Goal: Complete application form

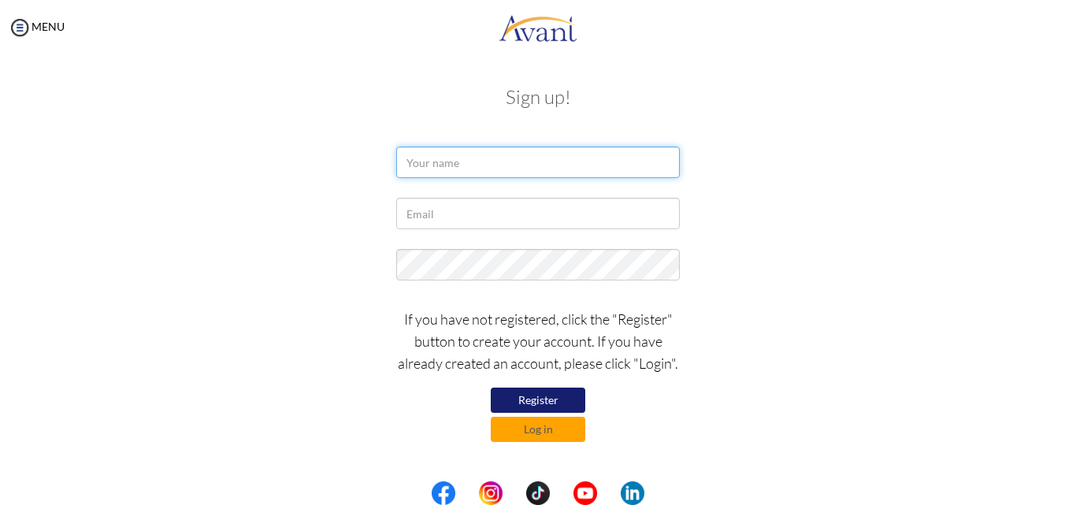
click at [526, 161] on input "text" at bounding box center [538, 163] width 284 height 32
type input "salina bade"
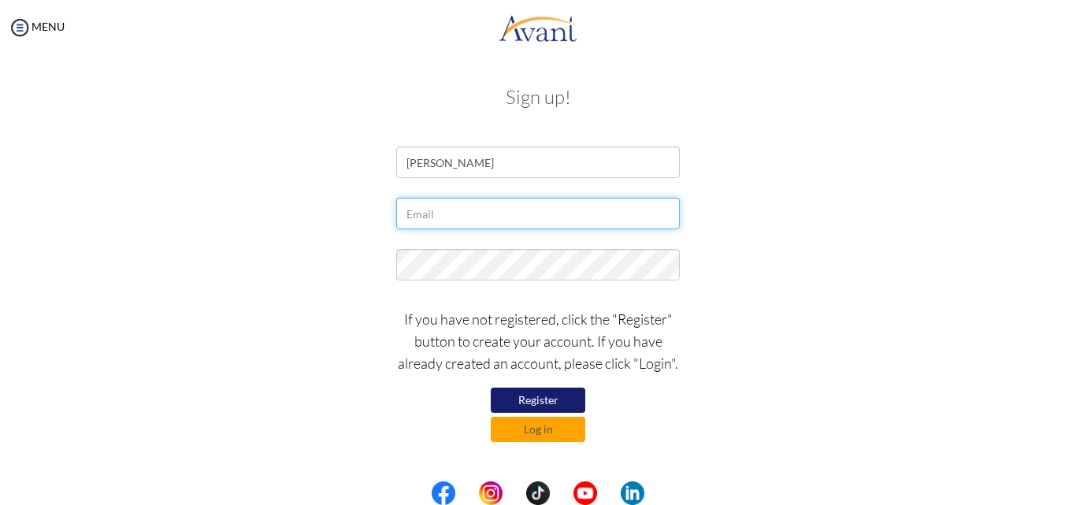
click at [485, 206] on input "text" at bounding box center [538, 214] width 284 height 32
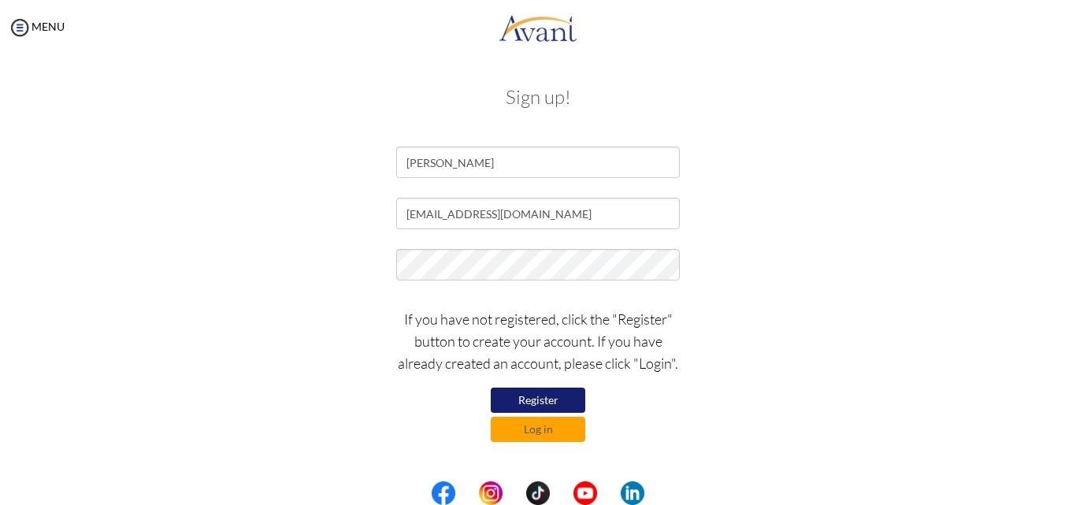
click at [522, 398] on button "Register" at bounding box center [538, 400] width 95 height 25
click at [581, 315] on p "If you have not registered, click the "Register" button to create your account.…" at bounding box center [538, 341] width 284 height 66
click at [524, 399] on button "Register" at bounding box center [538, 400] width 95 height 25
click at [578, 214] on input "[EMAIL_ADDRESS][DOMAIN_NAME]" at bounding box center [538, 214] width 284 height 32
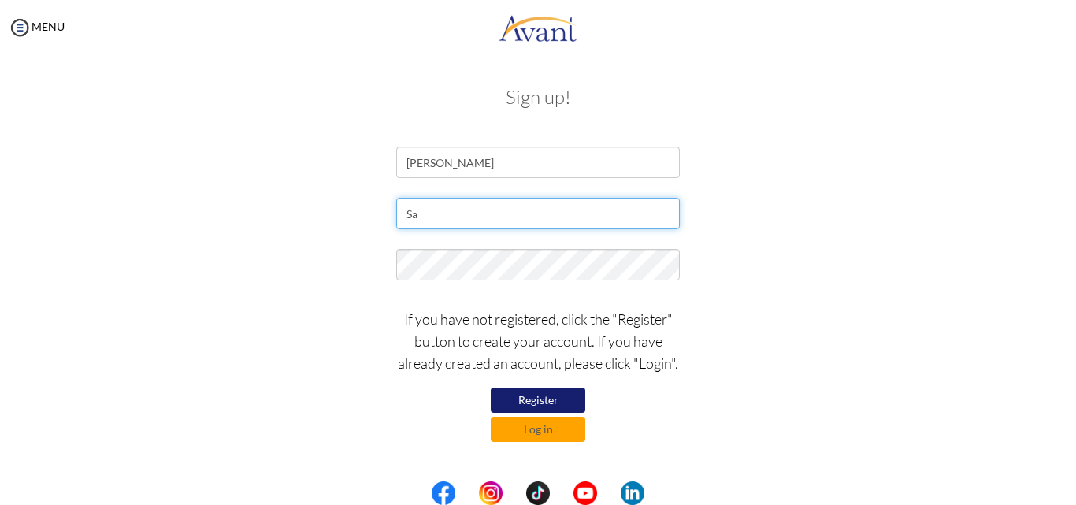
type input "S"
type input "salina.bade@gmail.com"
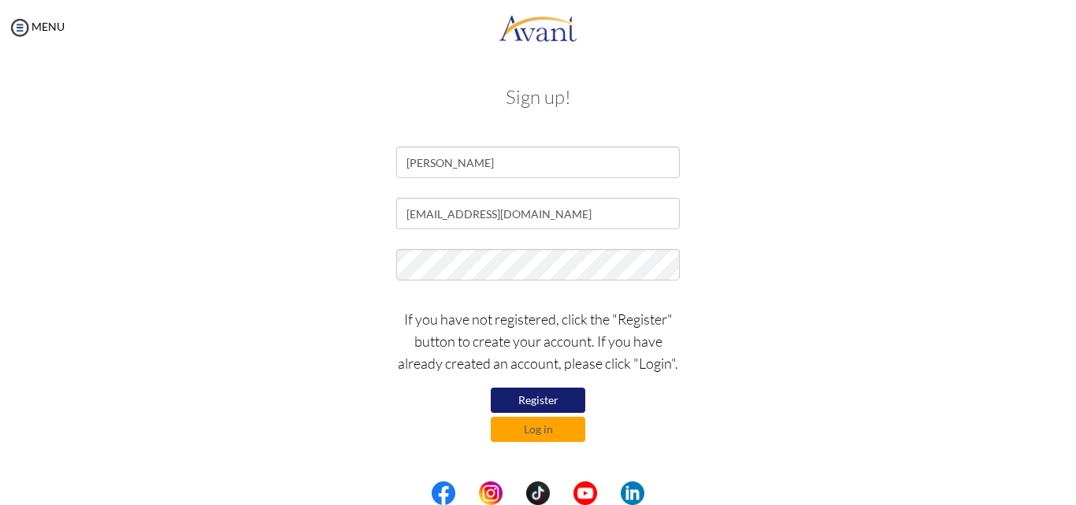
click at [368, 420] on div "If you have not registered, click the "Register" button to create your account.…" at bounding box center [538, 371] width 922 height 142
click at [545, 397] on button "Register" at bounding box center [538, 400] width 95 height 25
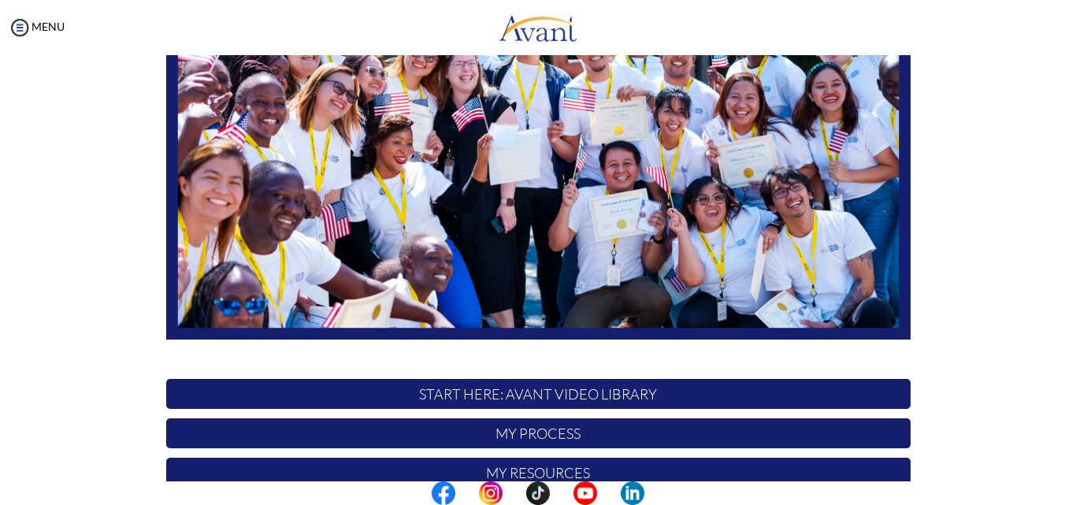
scroll to position [370, 0]
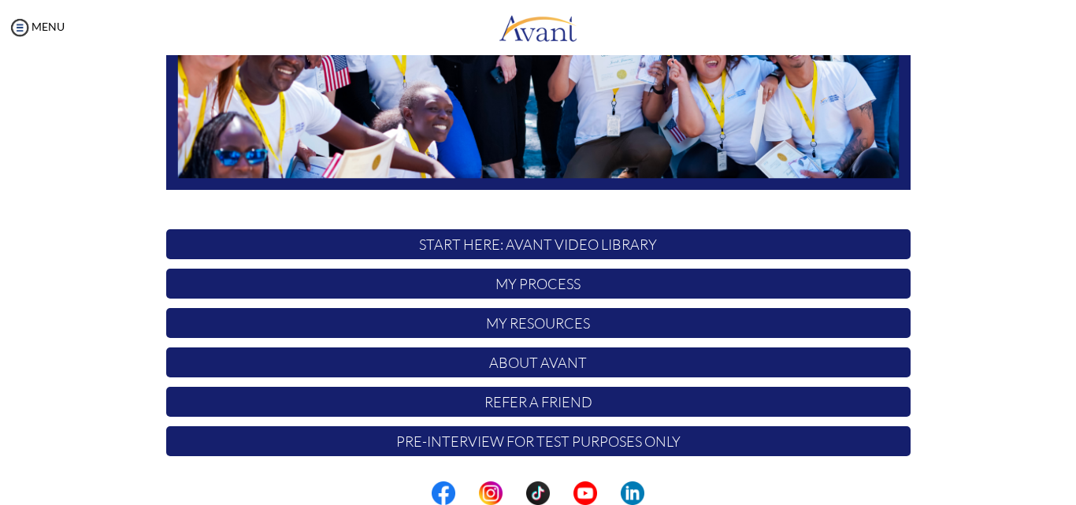
click at [648, 442] on p "Pre-Interview for test purposes only" at bounding box center [538, 441] width 745 height 30
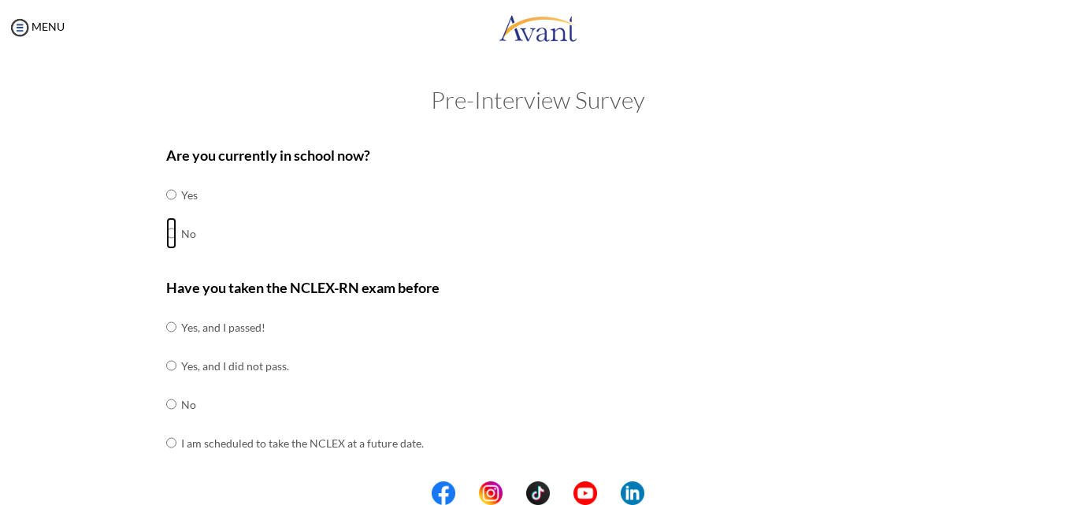
click at [166, 210] on input "radio" at bounding box center [171, 195] width 10 height 32
radio input "true"
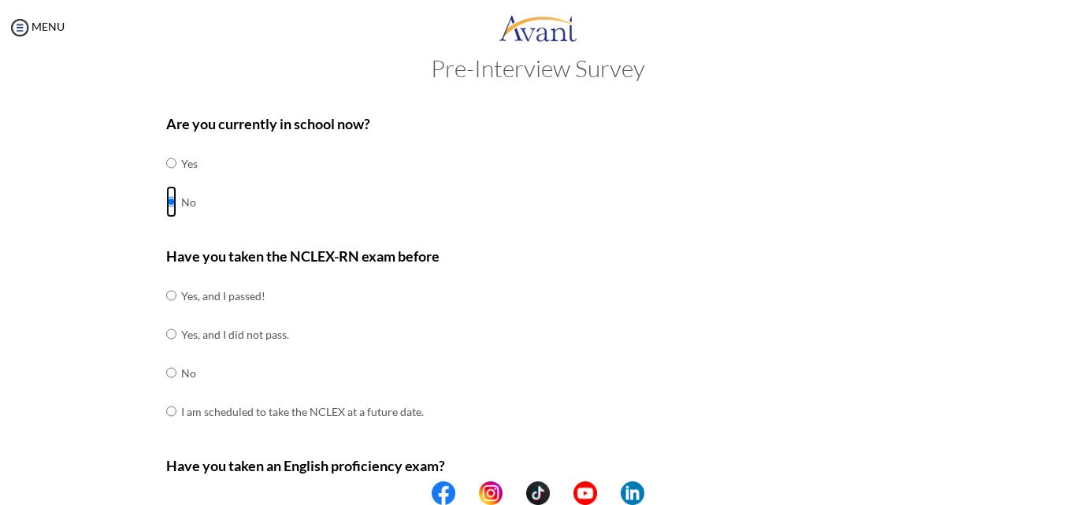
scroll to position [33, 0]
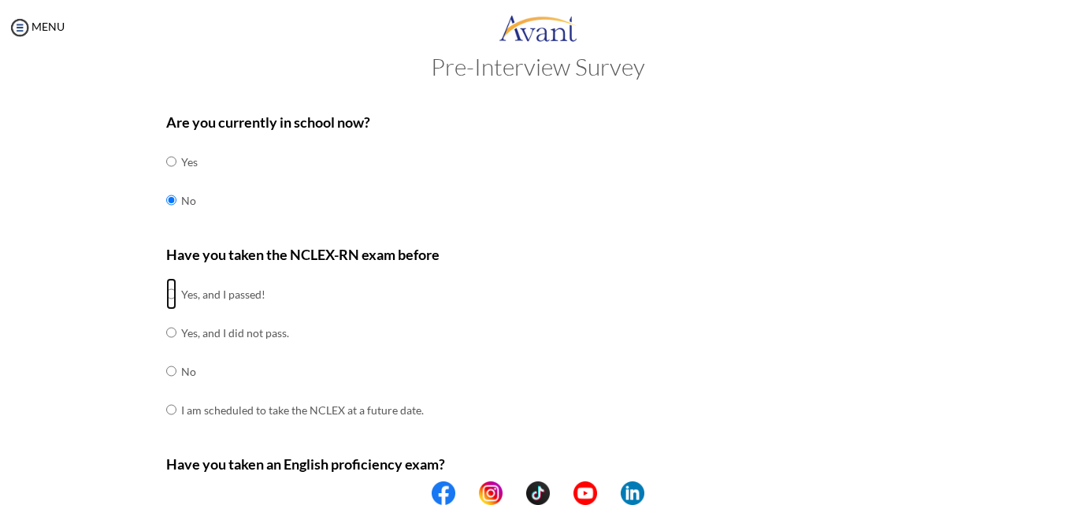
click at [167, 288] on input "radio" at bounding box center [171, 294] width 10 height 32
radio input "true"
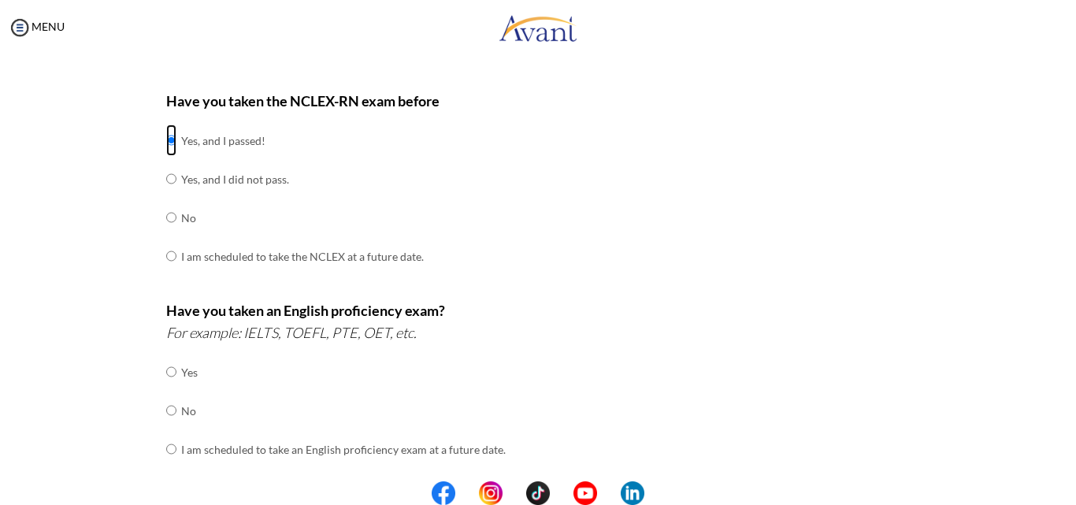
scroll to position [188, 0]
click at [158, 407] on div "Are you currently in school now? Yes No Have you taken the NCLEX-RN exam before…" at bounding box center [538, 365] width 768 height 833
click at [166, 387] on input "radio" at bounding box center [171, 371] width 10 height 32
radio input "true"
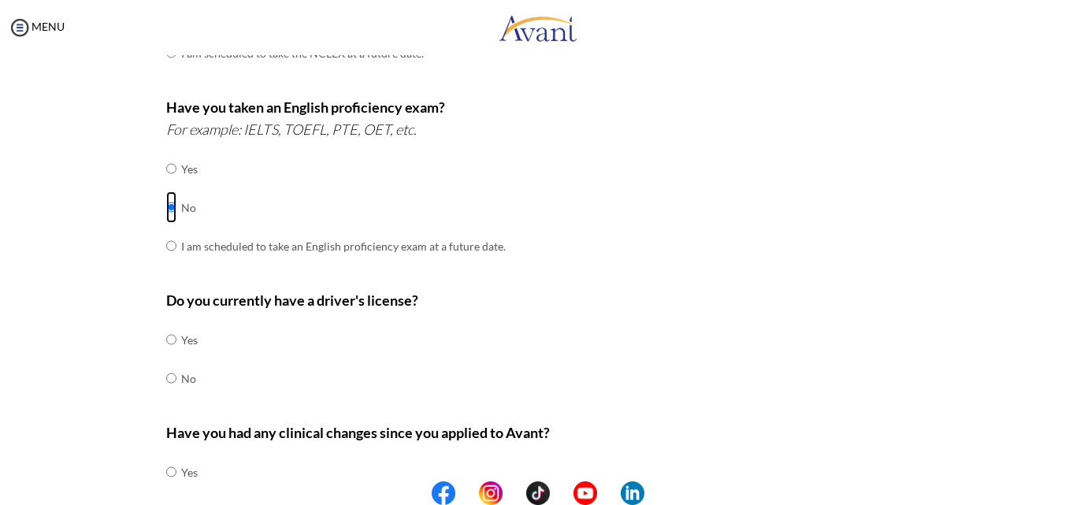
scroll to position [392, 0]
click at [166, 354] on input "radio" at bounding box center [171, 338] width 10 height 32
radio input "true"
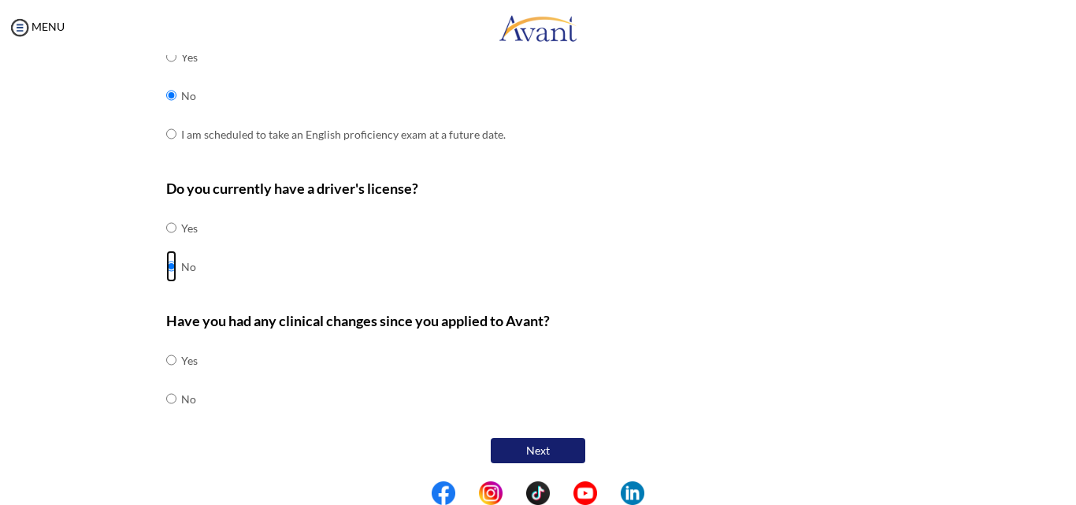
scroll to position [503, 0]
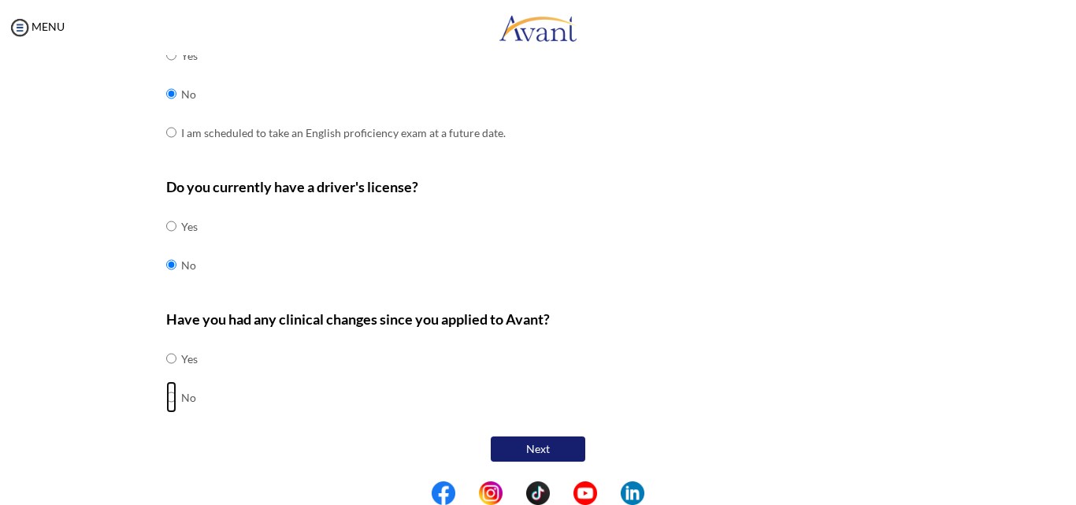
click at [166, 374] on input "radio" at bounding box center [171, 359] width 10 height 32
radio input "true"
click at [530, 450] on button "Next" at bounding box center [538, 449] width 95 height 25
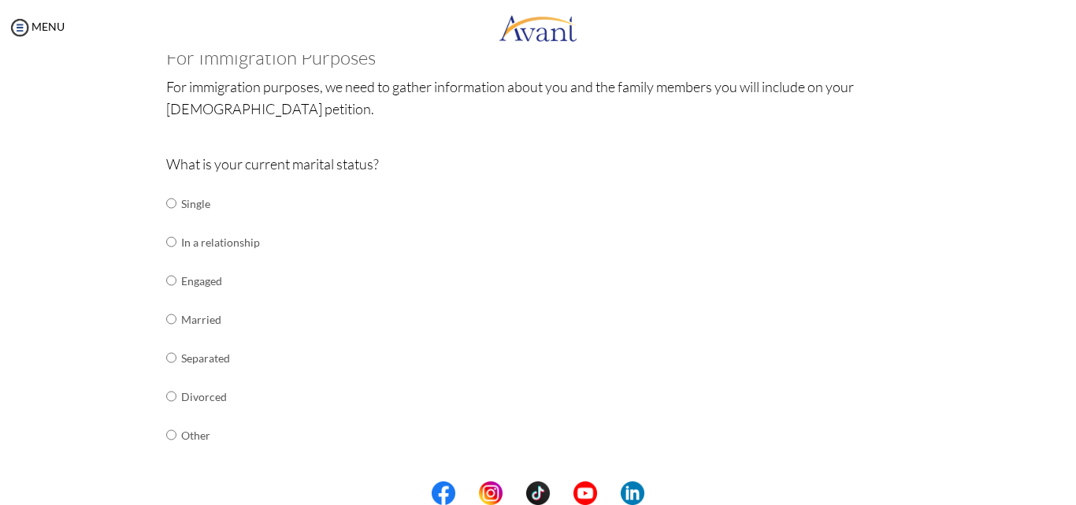
scroll to position [114, 0]
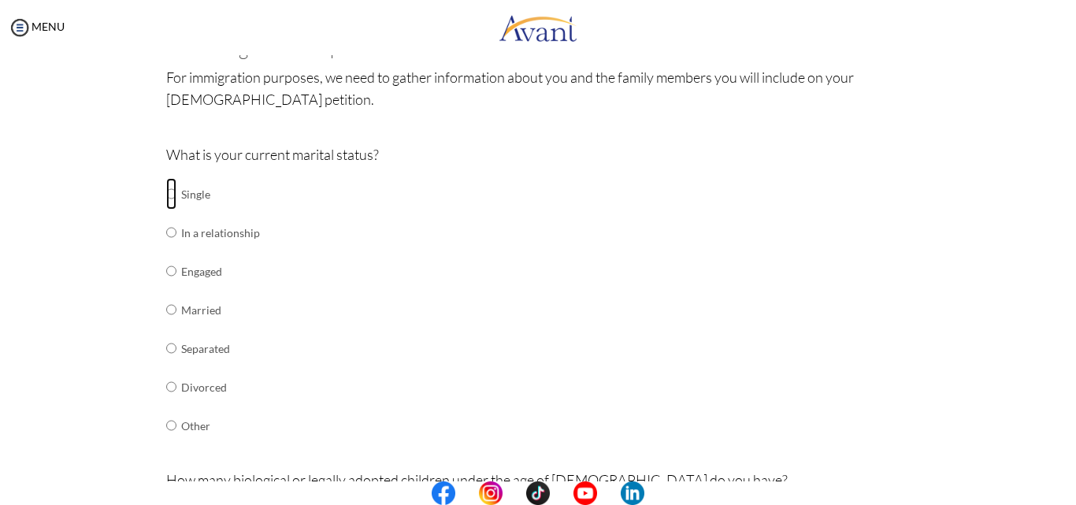
click at [166, 201] on input "radio" at bounding box center [171, 194] width 10 height 32
radio input "true"
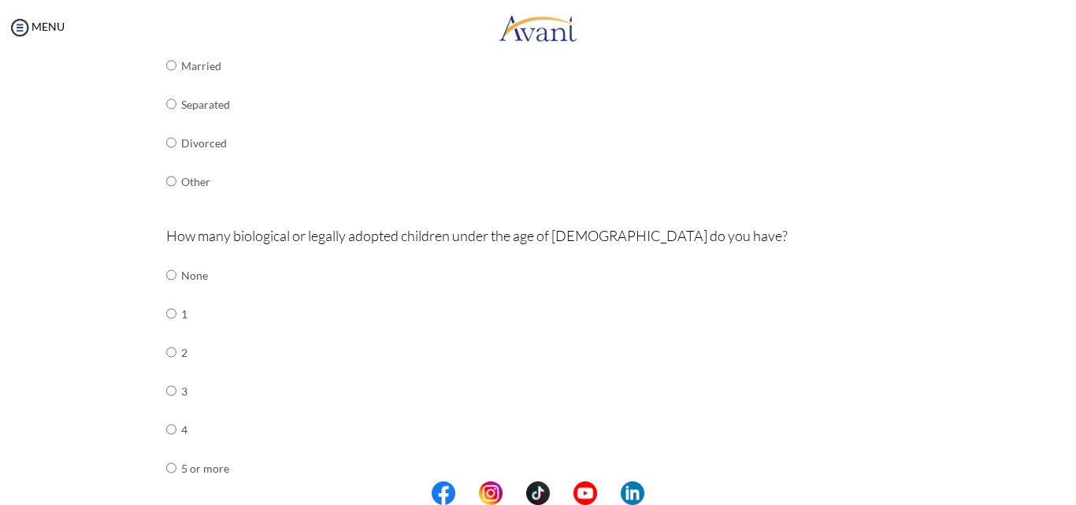
scroll to position [366, 0]
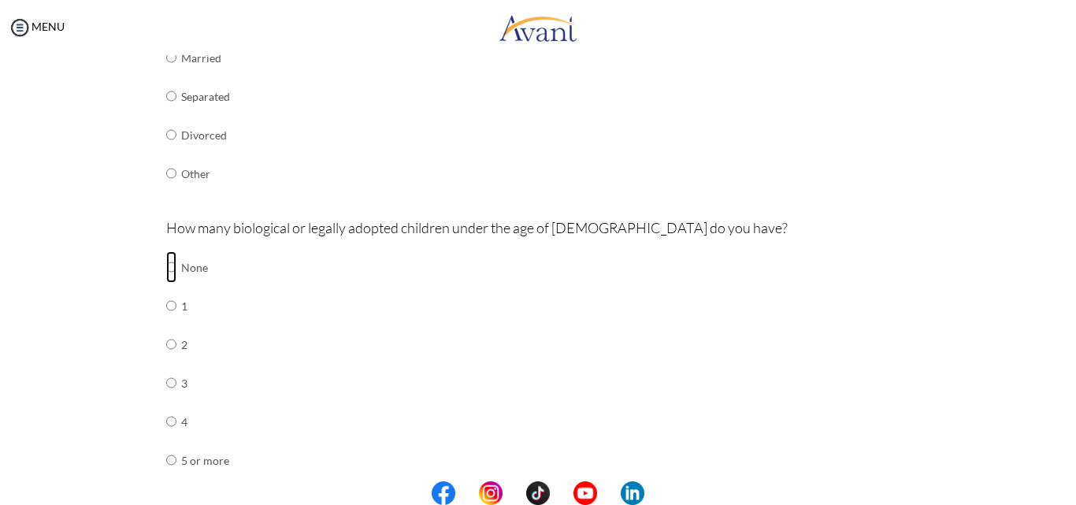
click at [166, 260] on input "radio" at bounding box center [171, 267] width 10 height 32
radio input "true"
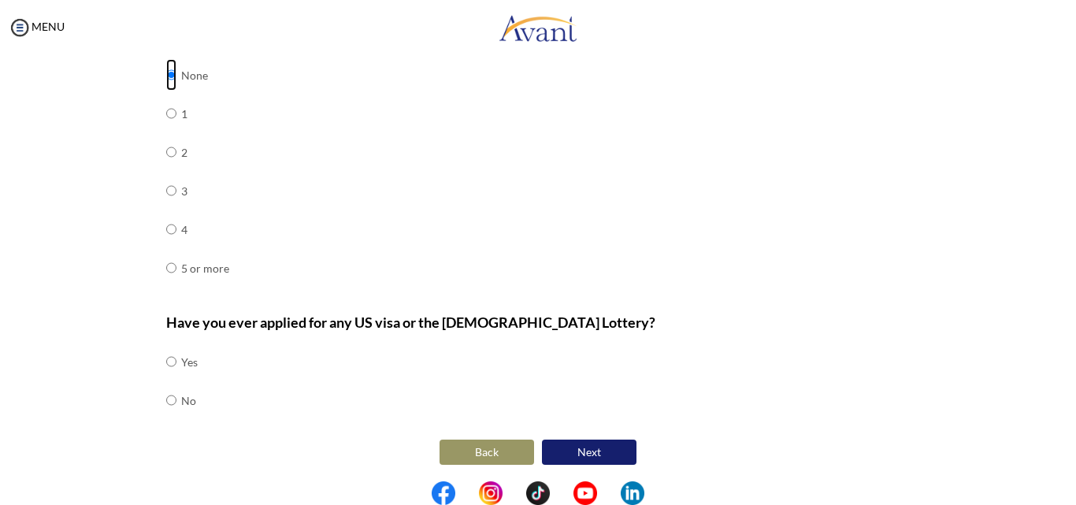
scroll to position [562, 0]
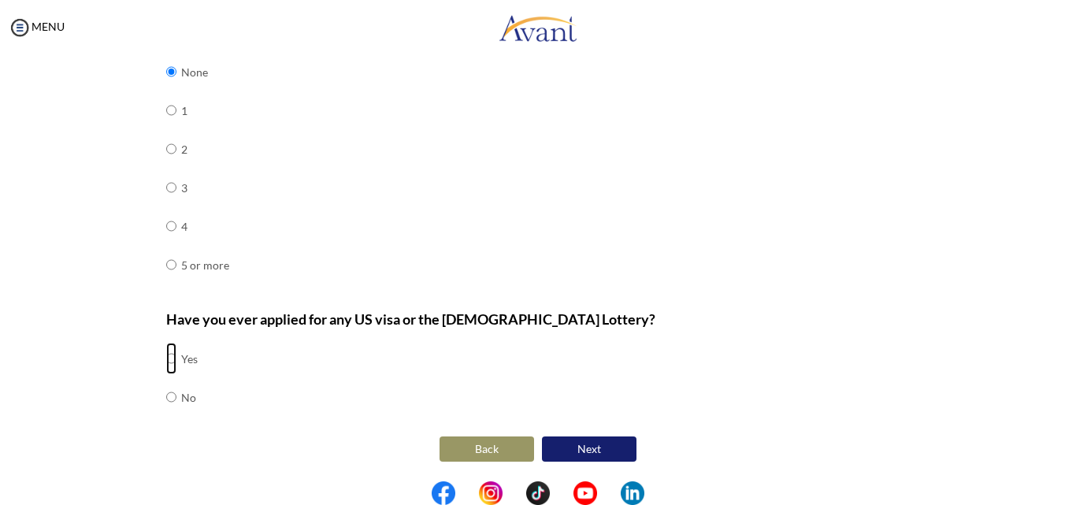
click at [166, 360] on input "radio" at bounding box center [171, 359] width 10 height 32
radio input "true"
click at [569, 452] on button "Next" at bounding box center [589, 449] width 95 height 25
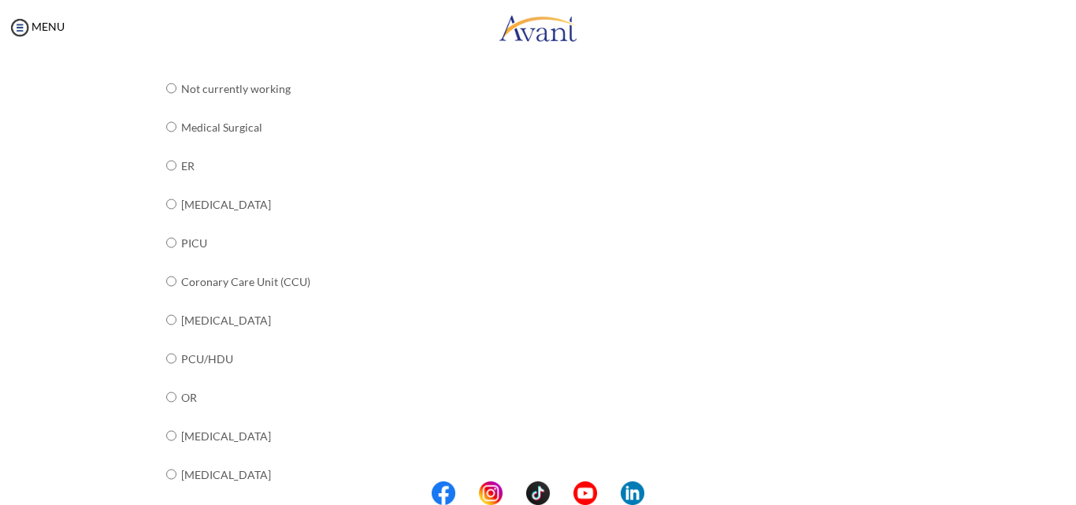
scroll to position [147, 0]
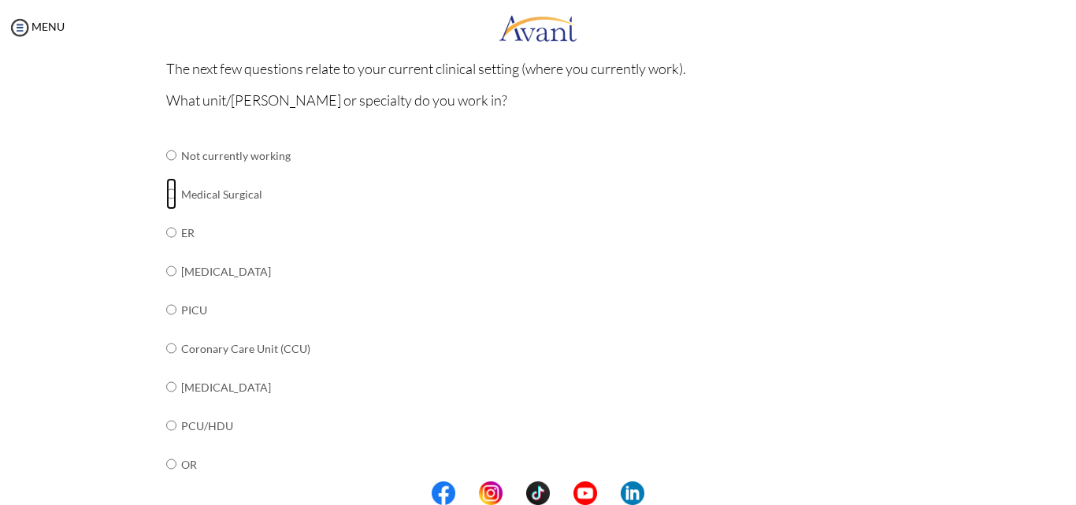
click at [166, 171] on input "radio" at bounding box center [171, 155] width 10 height 32
radio input "true"
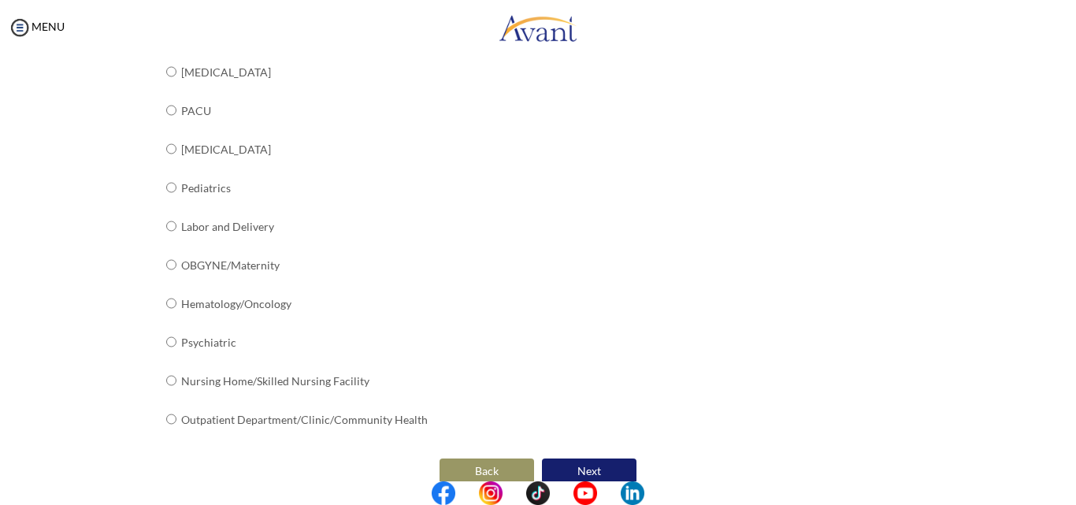
scroll to position [638, 0]
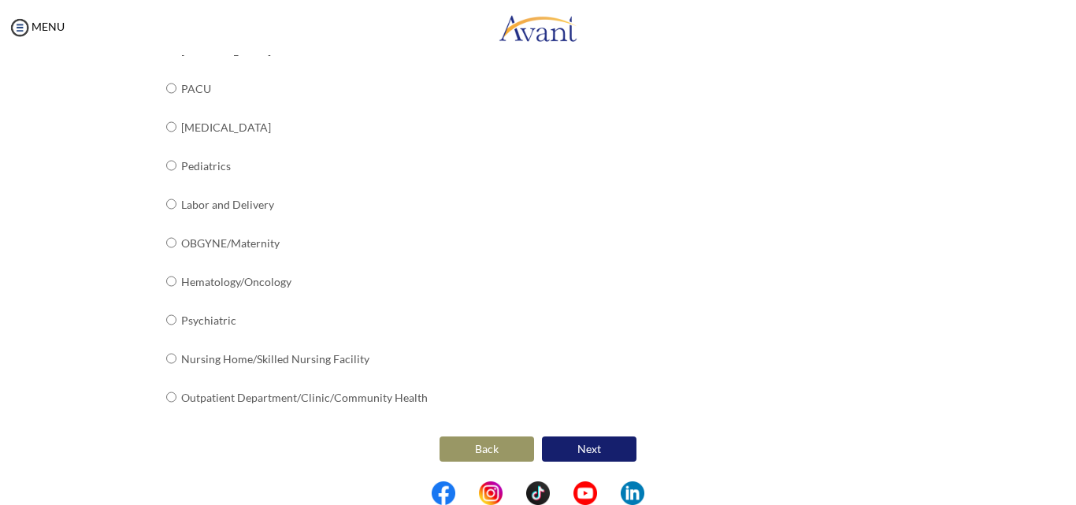
click at [572, 447] on button "Next" at bounding box center [589, 449] width 95 height 25
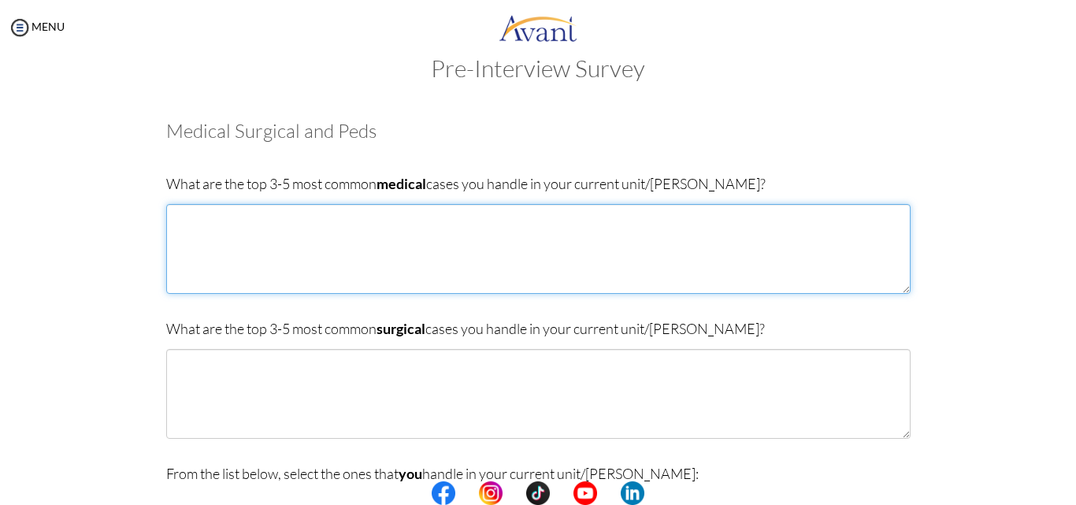
click at [376, 258] on textarea at bounding box center [538, 249] width 745 height 90
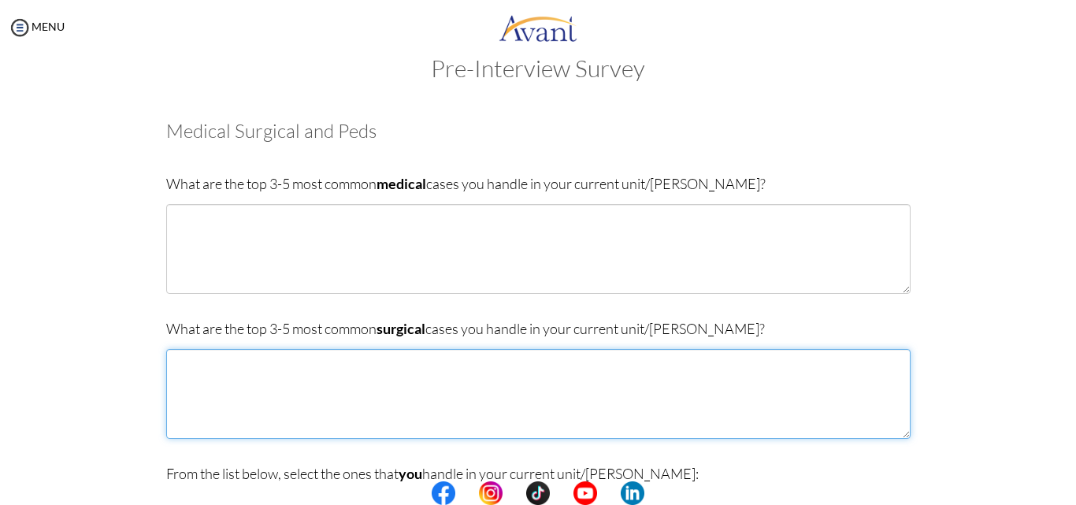
click at [295, 370] on textarea at bounding box center [538, 394] width 745 height 90
click at [188, 396] on textarea "[MEDICAL_DATA] [MEDICAL_DATA] cranectomy" at bounding box center [538, 394] width 745 height 90
type textarea "[MEDICAL_DATA] [MEDICAL_DATA] craniectomy"
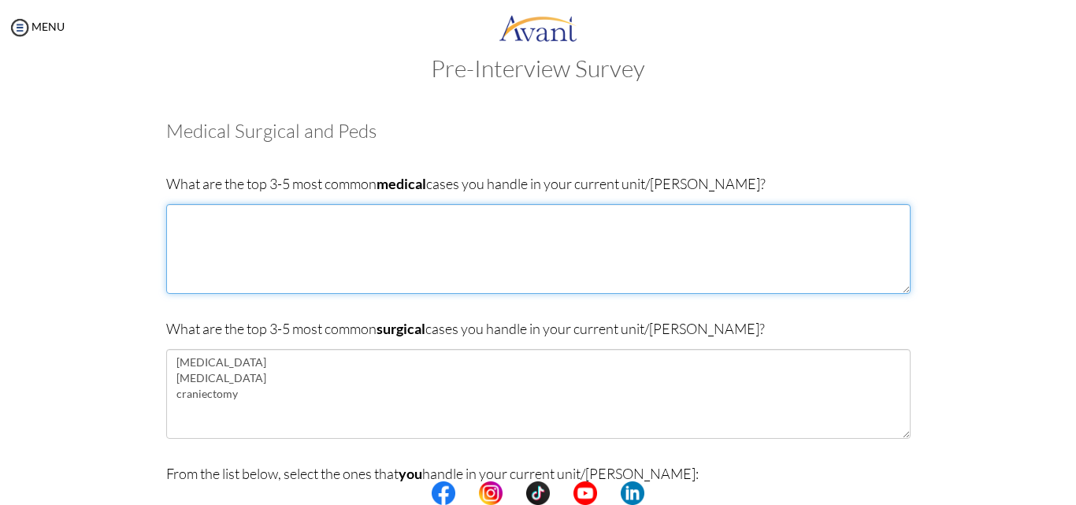
click at [199, 210] on textarea at bounding box center [538, 249] width 745 height 90
click at [199, 210] on textarea "[MEDICAL_DATA]" at bounding box center [538, 249] width 745 height 90
click at [243, 219] on textarea "[MEDICAL_DATA]" at bounding box center [538, 249] width 745 height 90
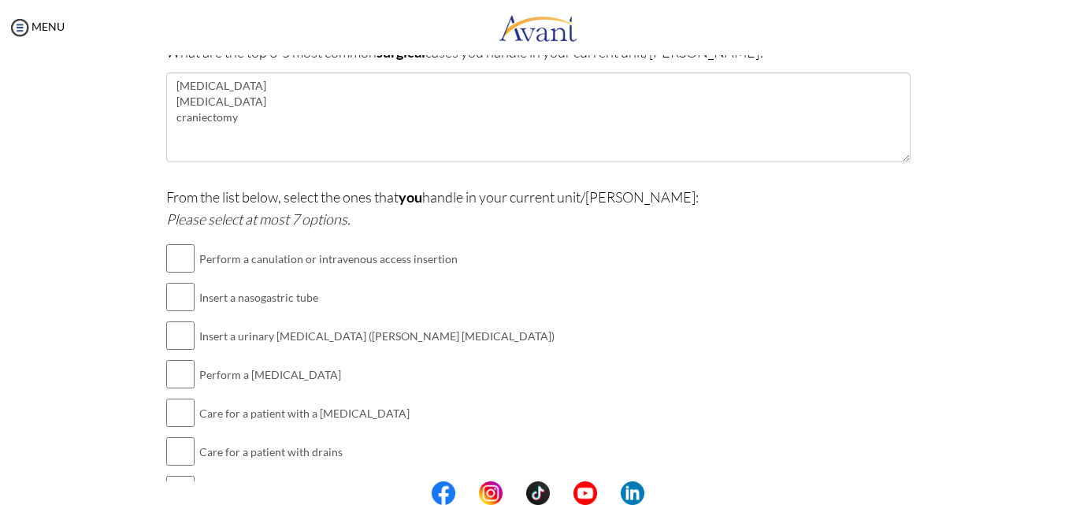
scroll to position [309, 0]
type textarea "[MEDICAL_DATA]"
click at [168, 257] on input "checkbox" at bounding box center [180, 258] width 28 height 32
checkbox input "true"
click at [169, 302] on input "checkbox" at bounding box center [180, 296] width 28 height 32
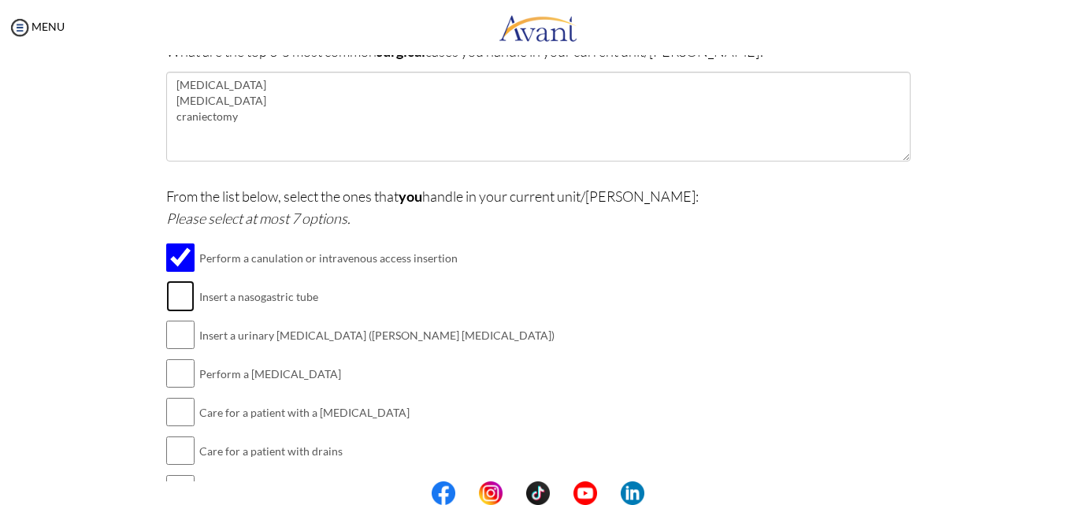
checkbox input "true"
click at [170, 340] on input "checkbox" at bounding box center [180, 335] width 28 height 32
checkbox input "true"
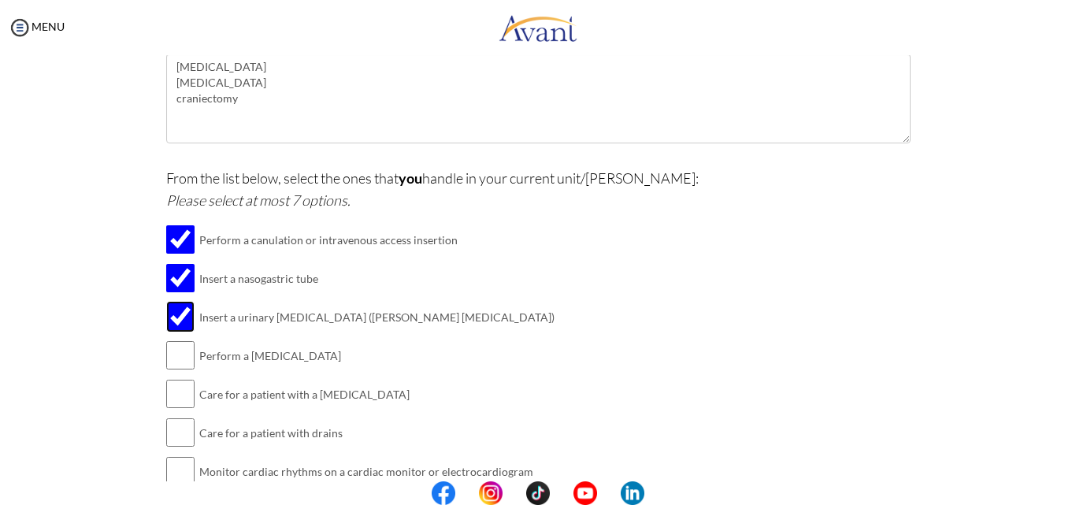
scroll to position [329, 0]
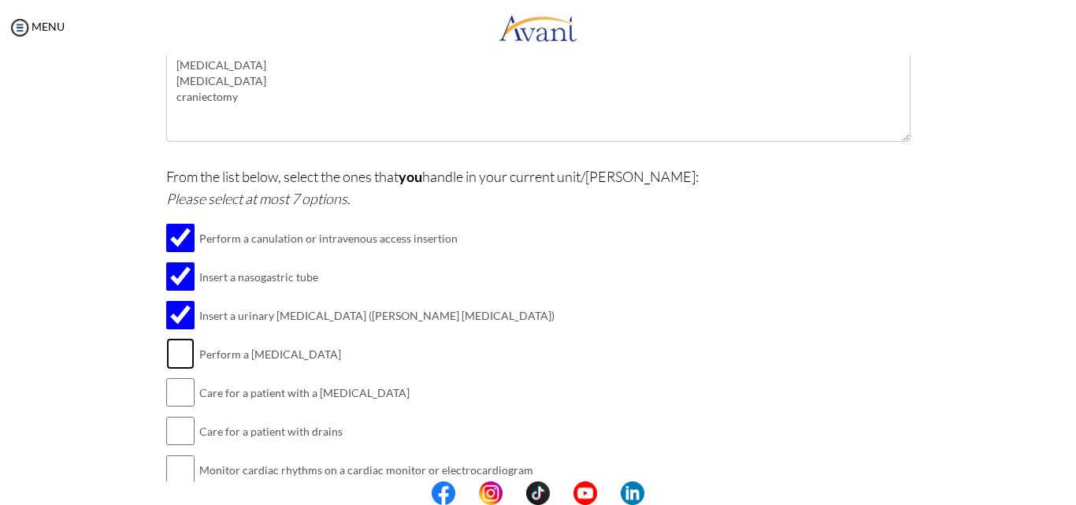
click at [173, 355] on input "checkbox" at bounding box center [180, 354] width 28 height 32
checkbox input "true"
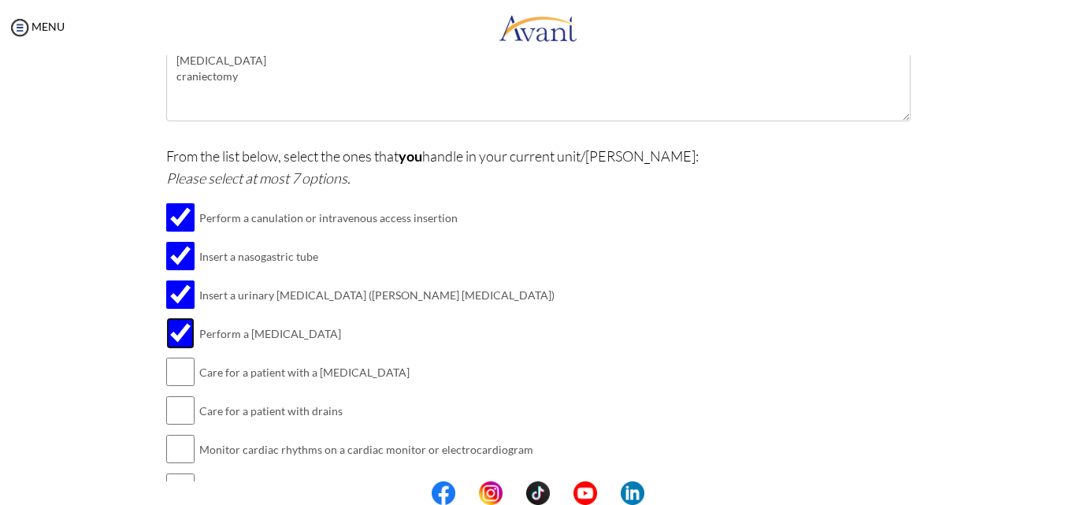
scroll to position [350, 0]
click at [170, 377] on input "checkbox" at bounding box center [180, 371] width 28 height 32
checkbox input "true"
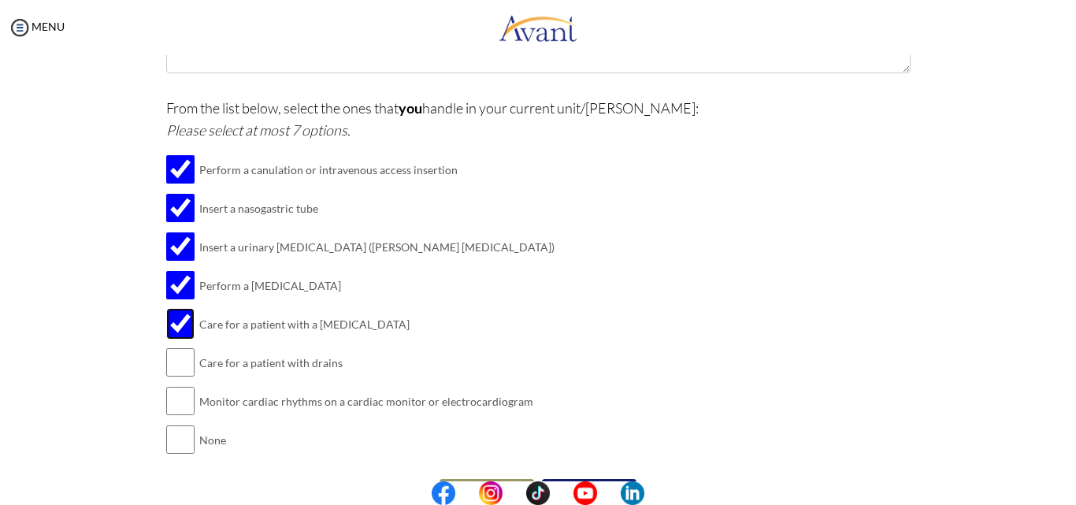
scroll to position [399, 0]
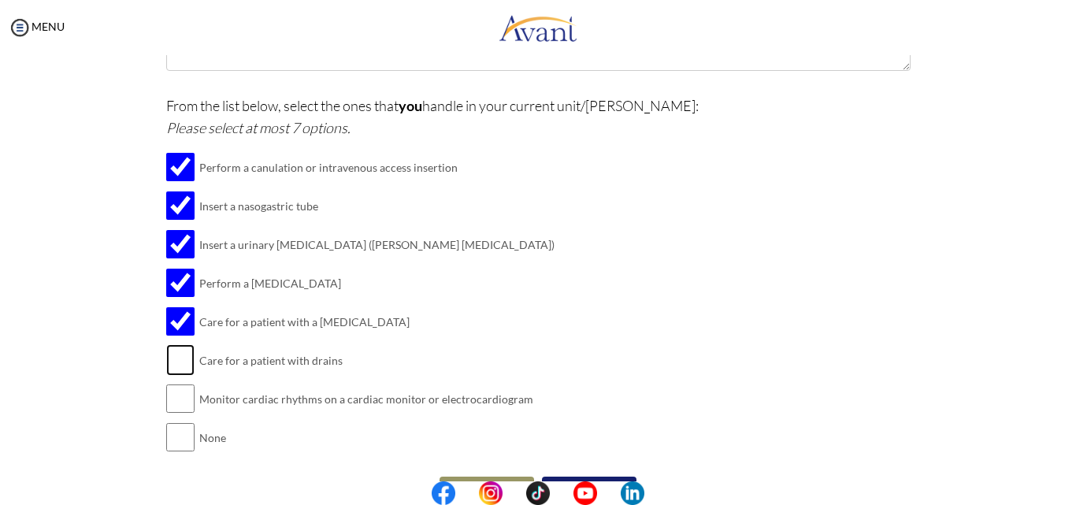
click at [170, 354] on input "checkbox" at bounding box center [180, 360] width 28 height 32
checkbox input "true"
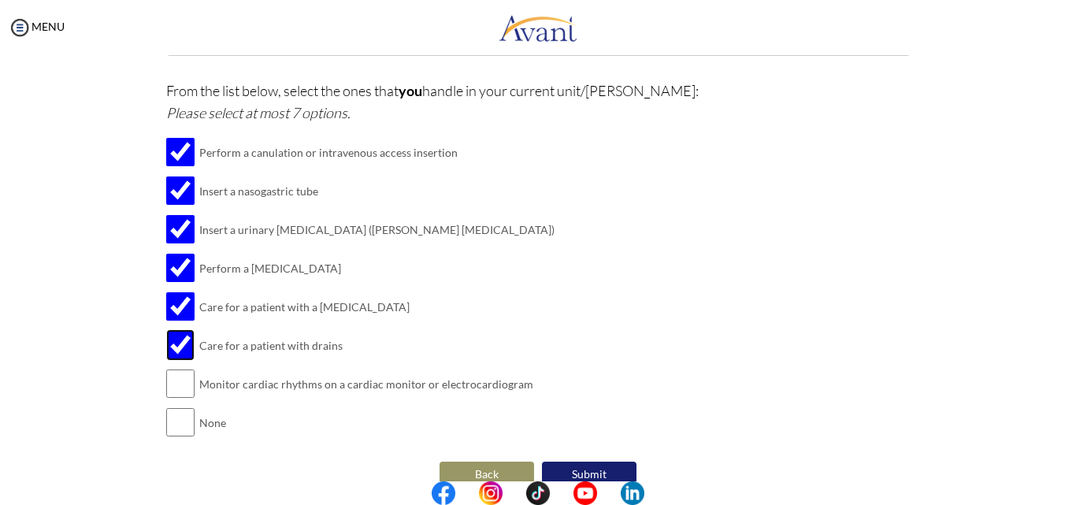
scroll to position [416, 0]
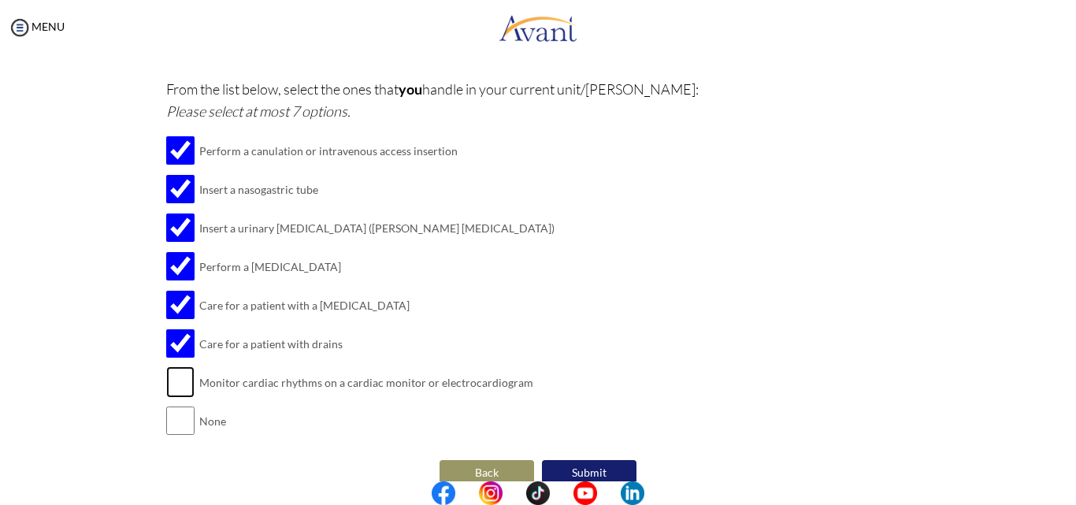
click at [180, 387] on input "checkbox" at bounding box center [180, 382] width 28 height 32
checkbox input "true"
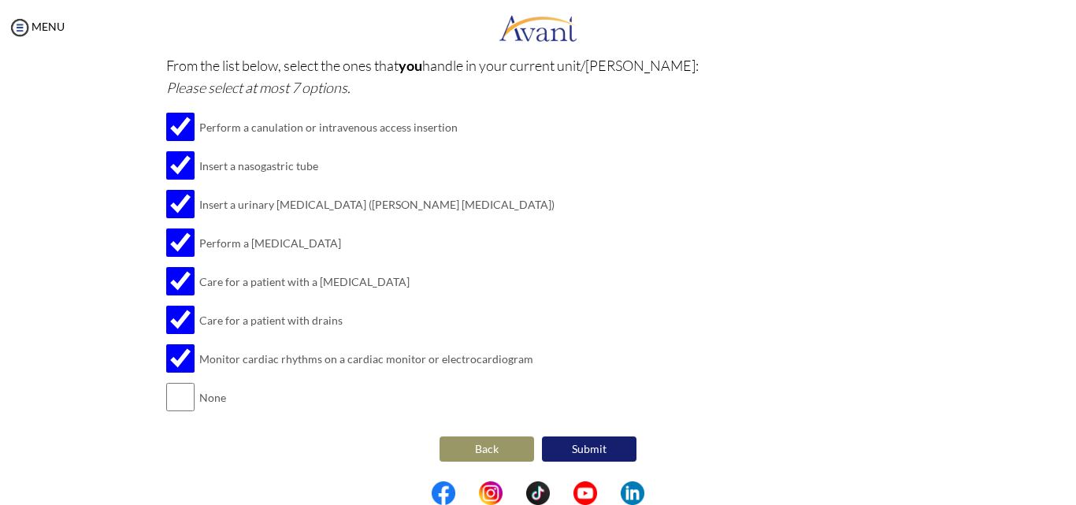
click at [606, 445] on button "Submit" at bounding box center [589, 449] width 95 height 25
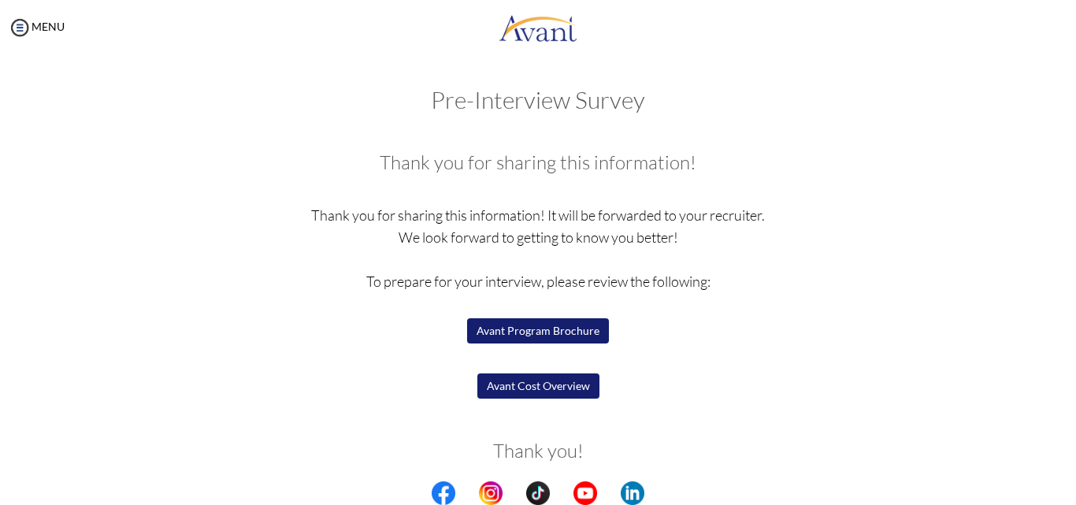
scroll to position [53, 0]
